Goal: Task Accomplishment & Management: Manage account settings

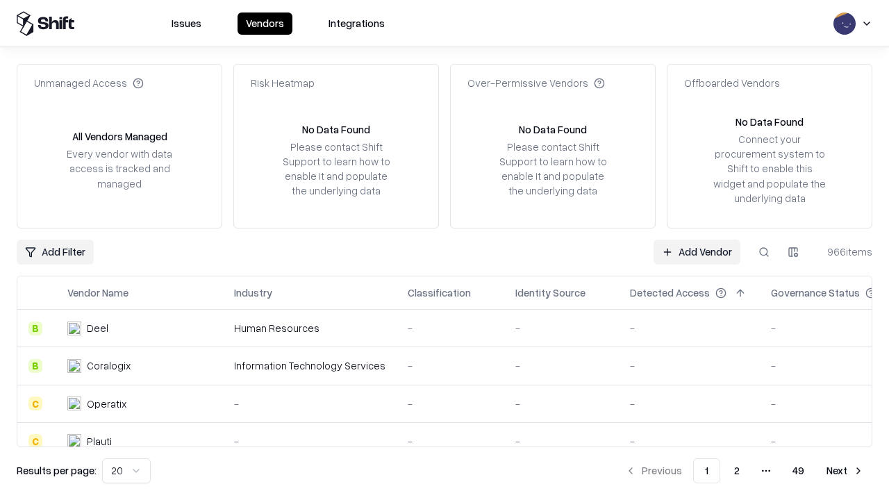
click at [697, 252] on link "Add Vendor" at bounding box center [697, 252] width 87 height 25
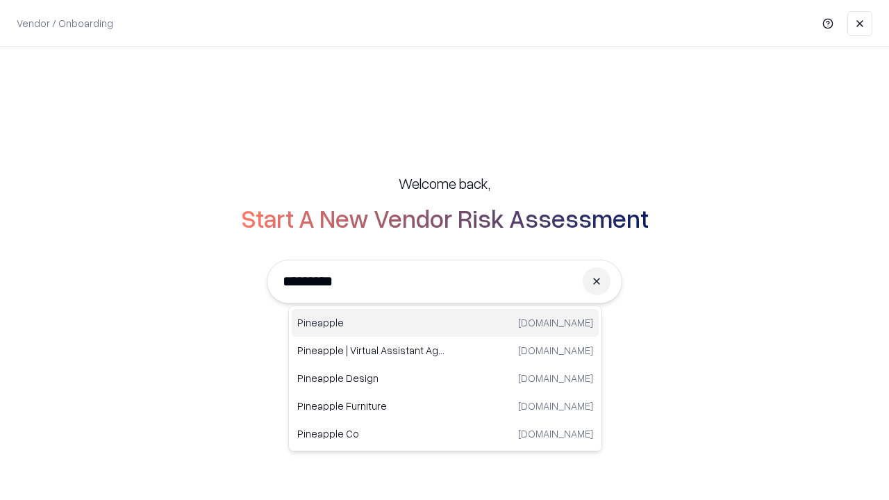
click at [445, 323] on div "Pineapple [DOMAIN_NAME]" at bounding box center [445, 323] width 307 height 28
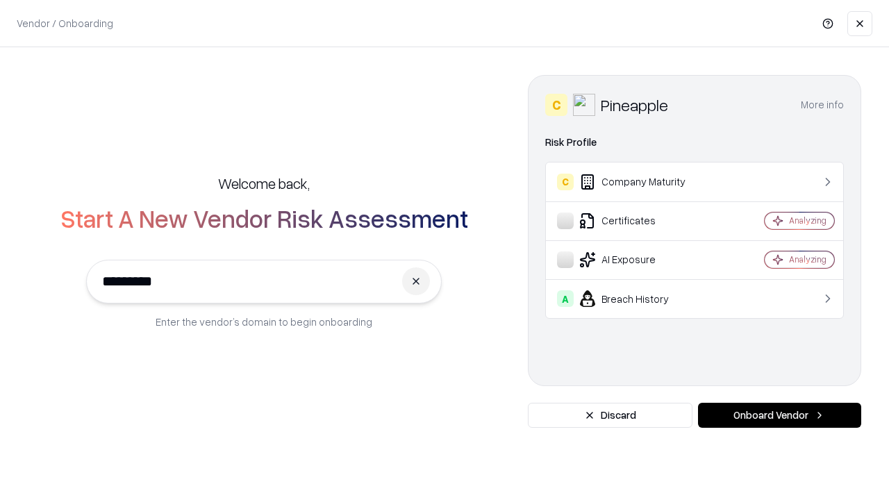
type input "*********"
click at [780, 416] on button "Onboard Vendor" at bounding box center [779, 415] width 163 height 25
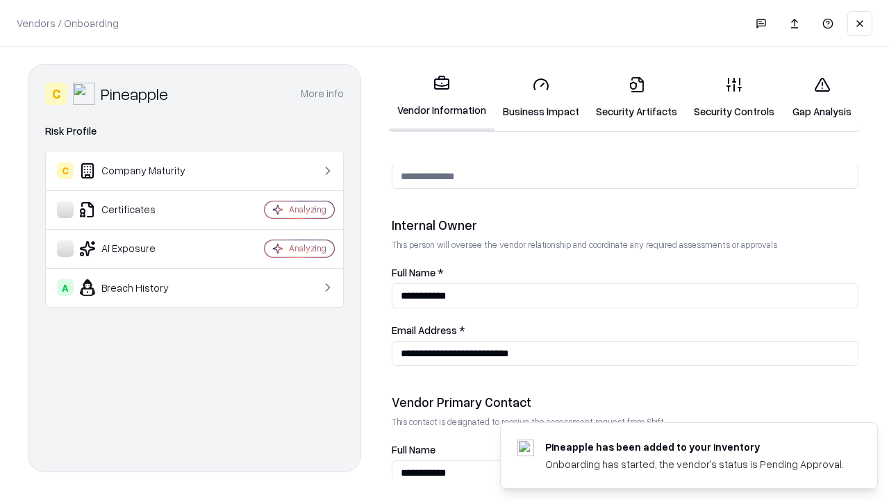
scroll to position [720, 0]
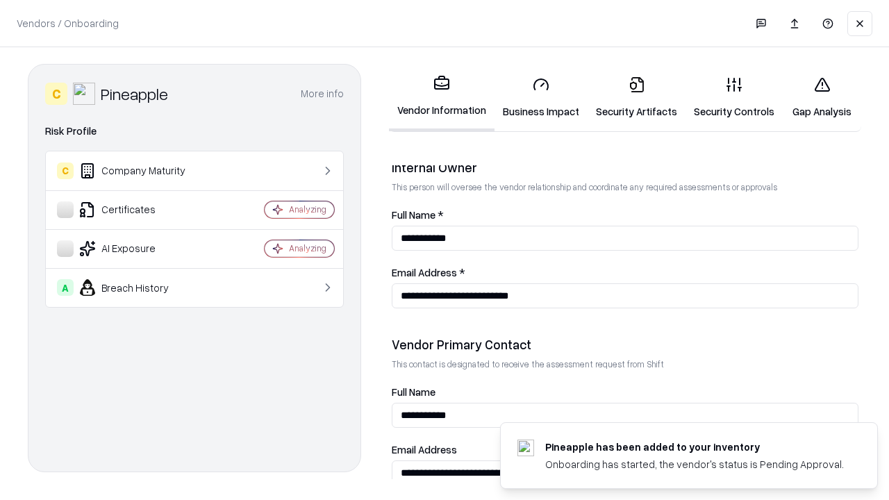
click at [541, 97] on link "Business Impact" at bounding box center [541, 97] width 93 height 65
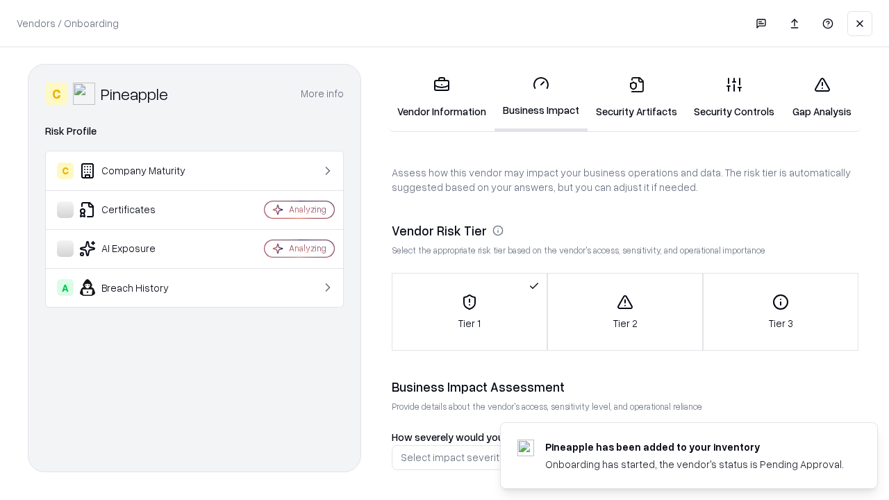
click at [637, 97] on link "Security Artifacts" at bounding box center [637, 97] width 98 height 65
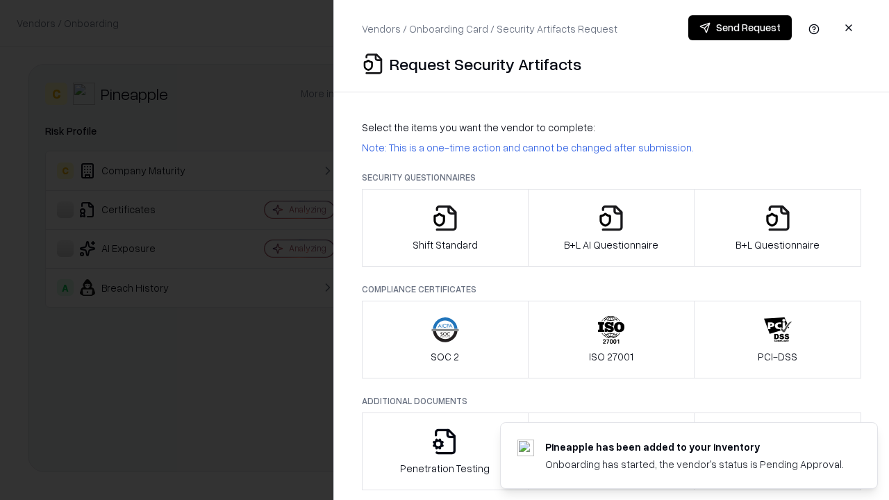
click at [445, 228] on icon "button" at bounding box center [446, 218] width 28 height 28
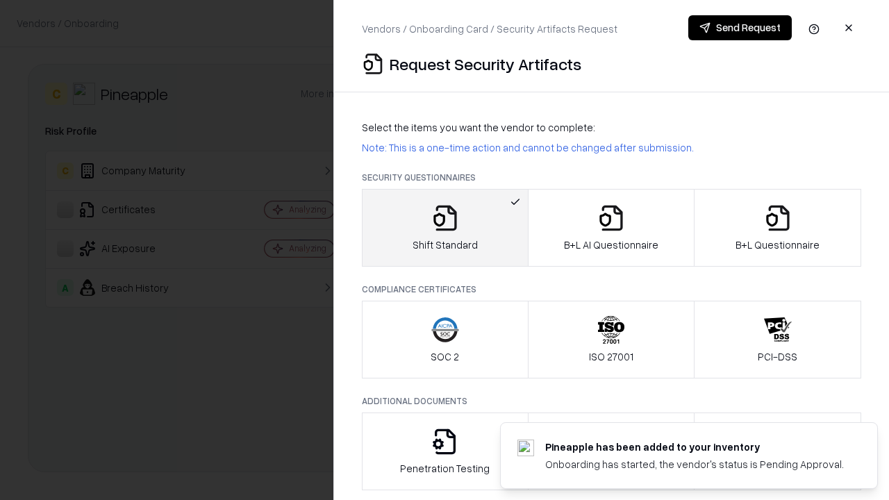
click at [740, 28] on button "Send Request" at bounding box center [741, 27] width 104 height 25
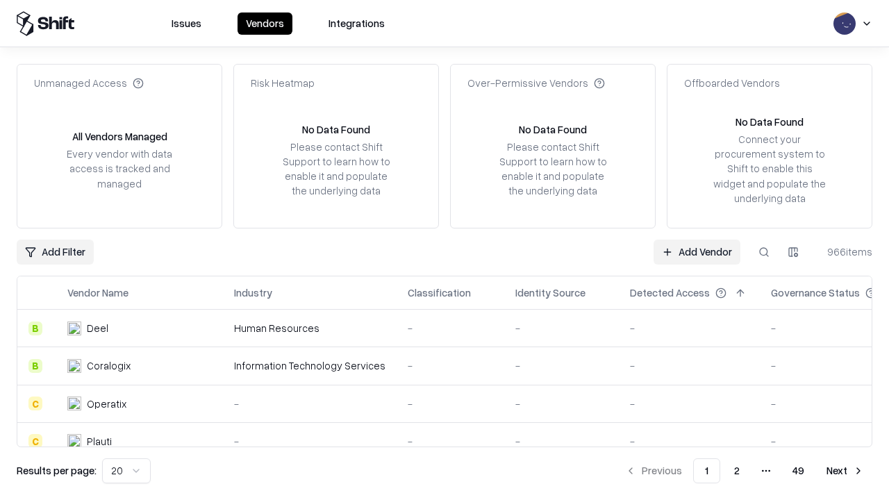
click at [764, 252] on button at bounding box center [764, 252] width 25 height 25
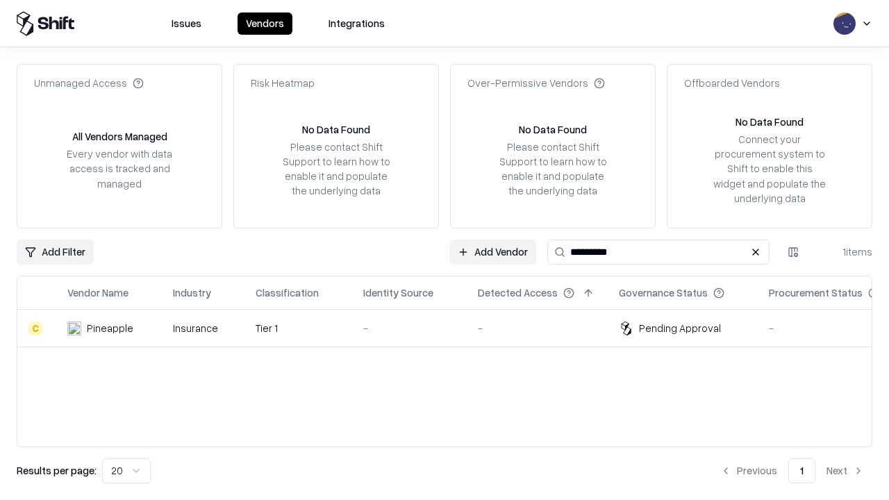
type input "*********"
click at [453, 328] on div "-" at bounding box center [409, 328] width 92 height 15
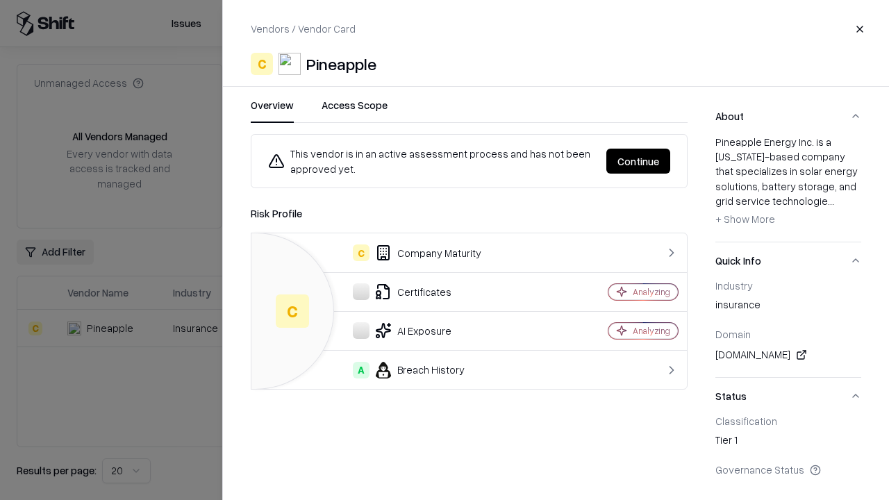
click at [639, 161] on button "Continue" at bounding box center [639, 161] width 64 height 25
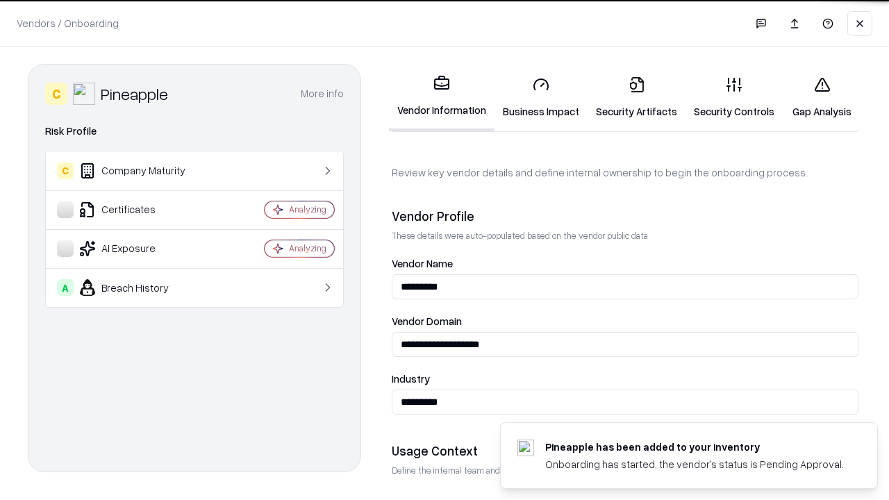
click at [637, 97] on link "Security Artifacts" at bounding box center [637, 97] width 98 height 65
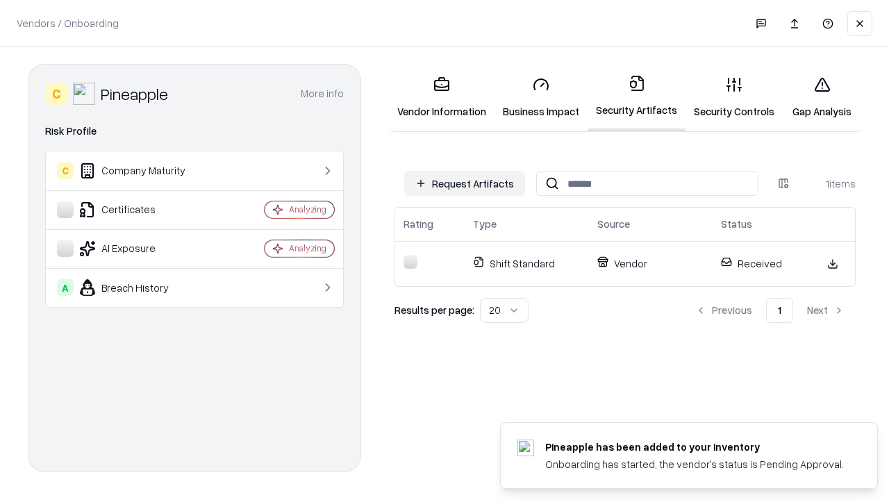
click at [735, 97] on link "Security Controls" at bounding box center [734, 97] width 97 height 65
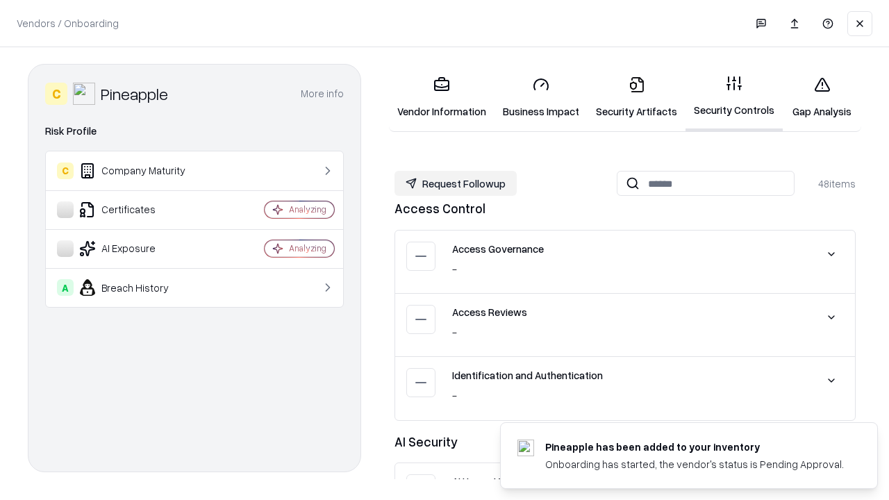
click at [456, 183] on button "Request Followup" at bounding box center [456, 183] width 122 height 25
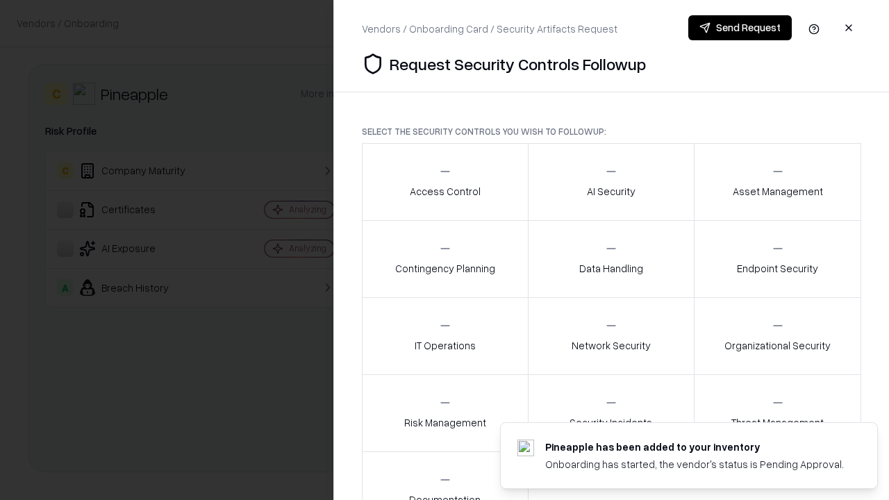
click at [445, 182] on div "Access Control" at bounding box center [445, 182] width 71 height 34
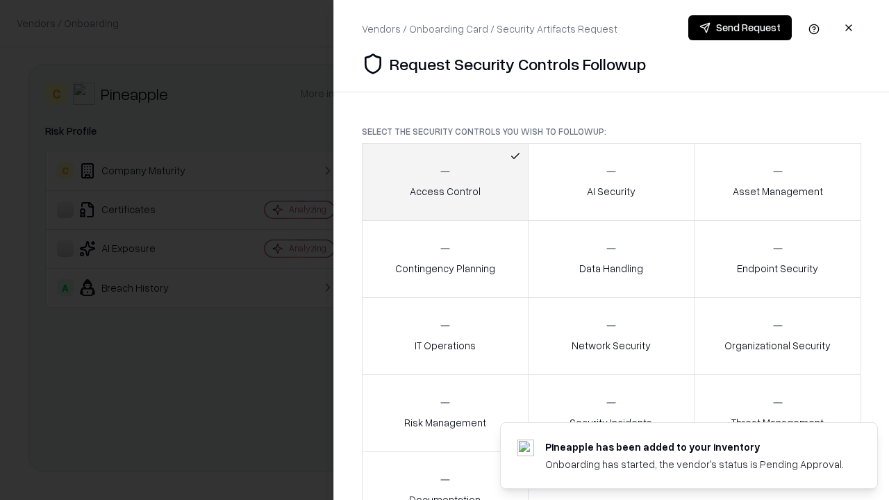
click at [740, 28] on button "Send Request" at bounding box center [741, 27] width 104 height 25
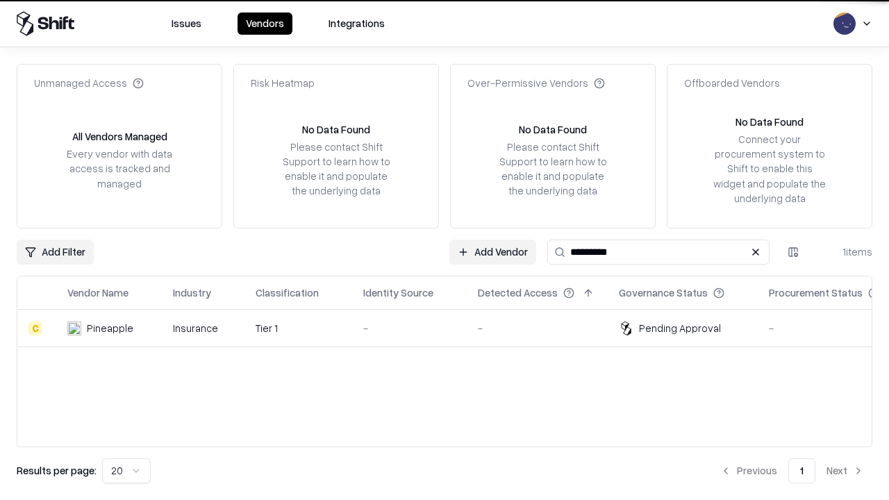
type input "*********"
click at [453, 328] on div "-" at bounding box center [409, 328] width 92 height 15
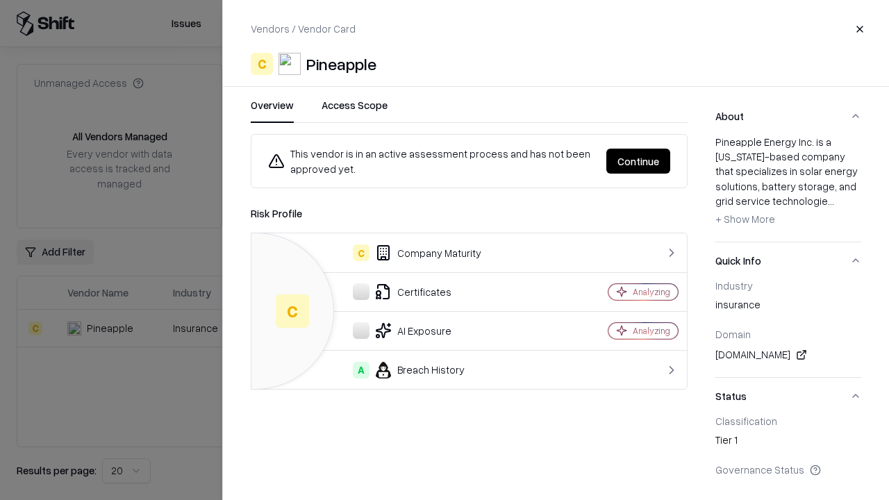
click at [639, 161] on button "Continue" at bounding box center [639, 161] width 64 height 25
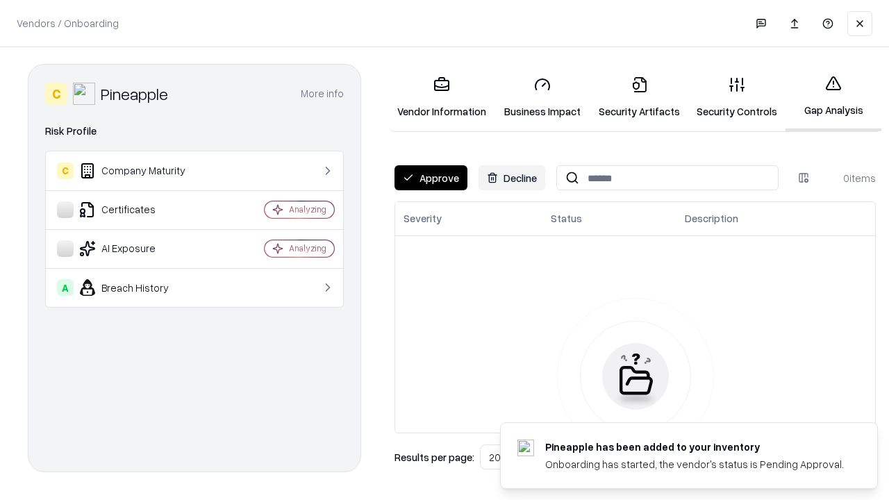
click at [431, 178] on button "Approve" at bounding box center [431, 177] width 73 height 25
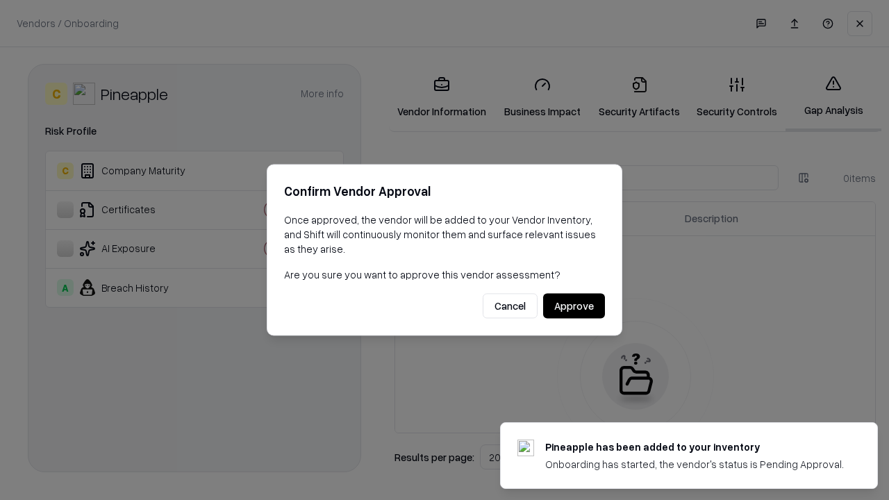
click at [574, 306] on button "Approve" at bounding box center [574, 306] width 62 height 25
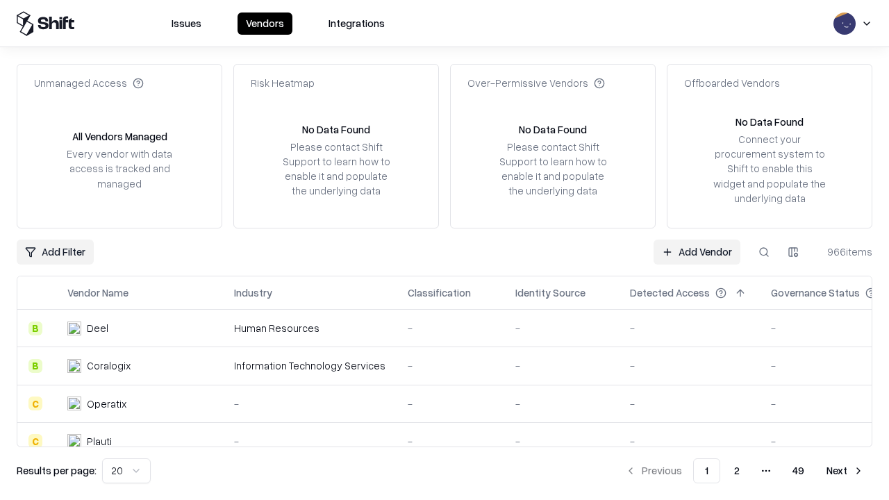
type input "*********"
click at [697, 252] on link "Add Vendor" at bounding box center [697, 252] width 87 height 25
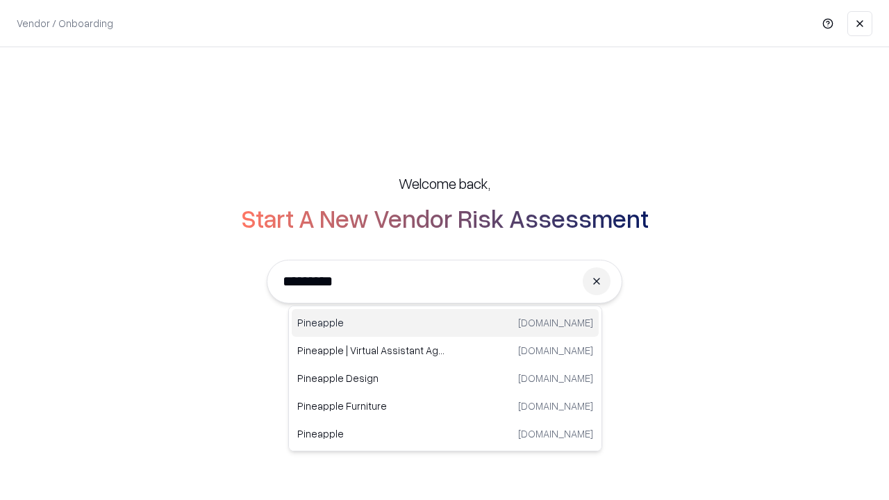
click at [445, 323] on div "Pineapple pineappleenergy.com" at bounding box center [445, 323] width 307 height 28
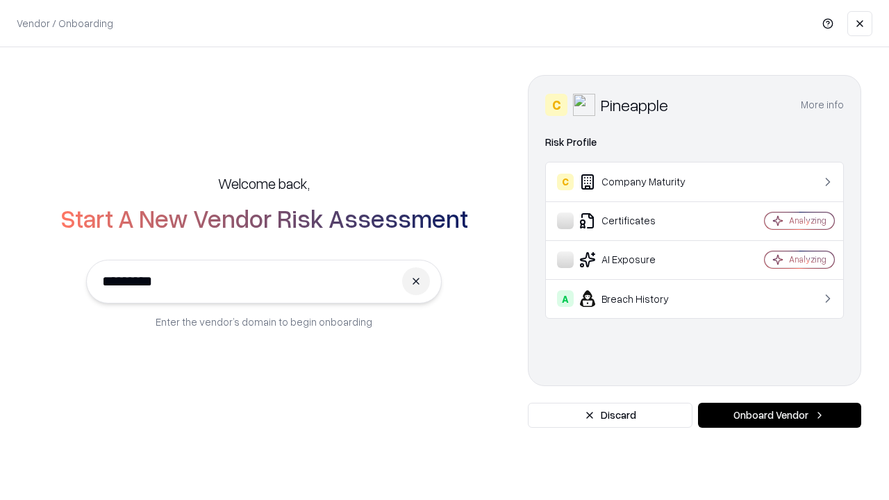
type input "*********"
click at [780, 416] on button "Onboard Vendor" at bounding box center [779, 415] width 163 height 25
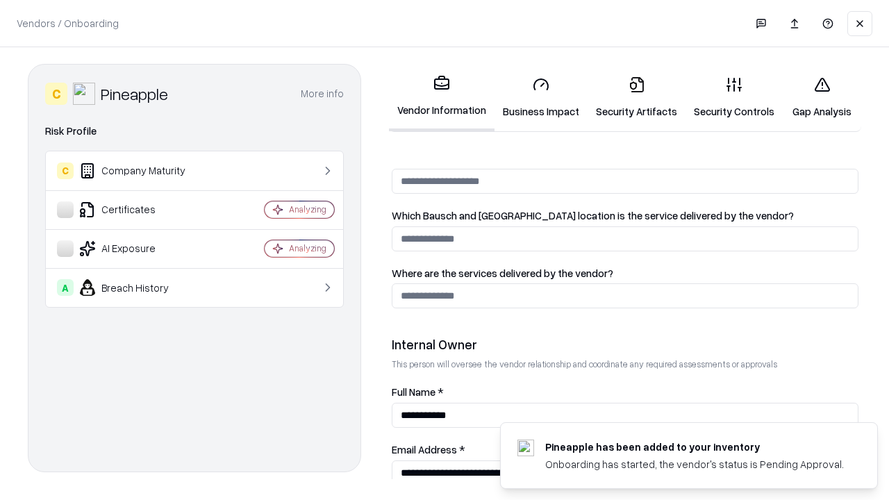
scroll to position [720, 0]
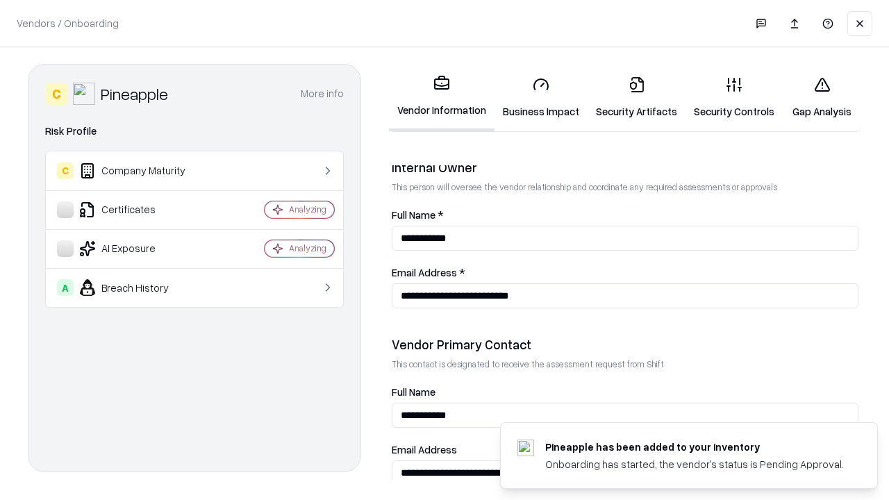
click at [822, 97] on link "Gap Analysis" at bounding box center [822, 97] width 79 height 65
